Goal: Task Accomplishment & Management: Manage account settings

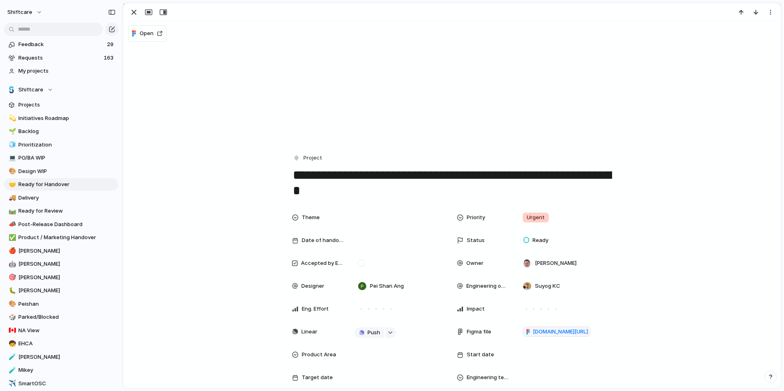
scroll to position [484, 0]
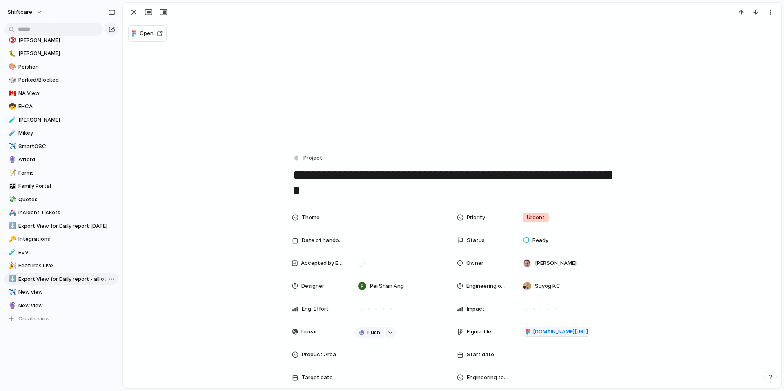
click at [48, 280] on span "Export View for Daily report - all other days" at bounding box center [66, 279] width 97 height 8
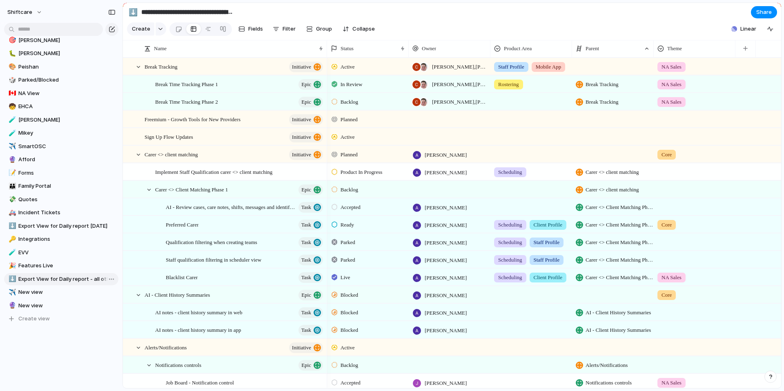
type input "**********"
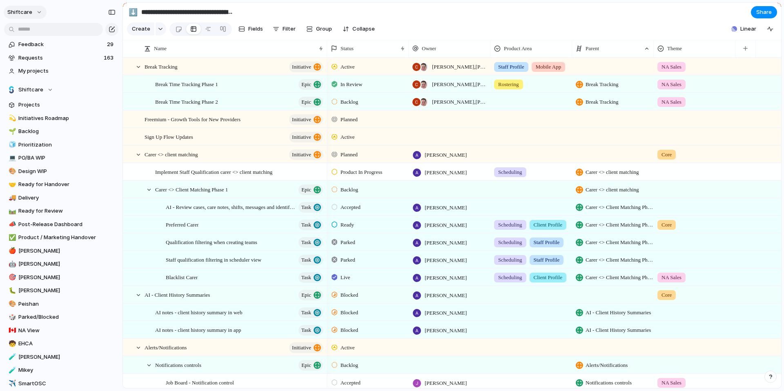
click at [31, 13] on button "shiftcare" at bounding box center [25, 12] width 43 height 13
click at [46, 31] on li "Settings" at bounding box center [40, 30] width 68 height 13
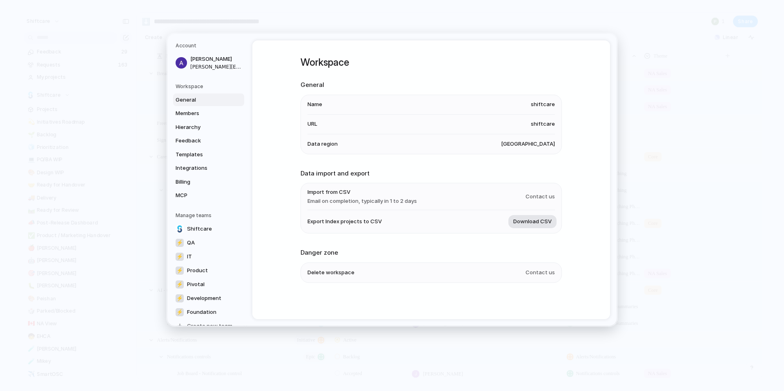
click at [543, 223] on span "Download CSV" at bounding box center [533, 222] width 38 height 8
